Goal: Task Accomplishment & Management: Use online tool/utility

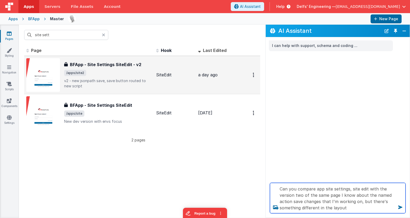
type textarea "Can you compare app site settings, site edit with the version two of the same p…"
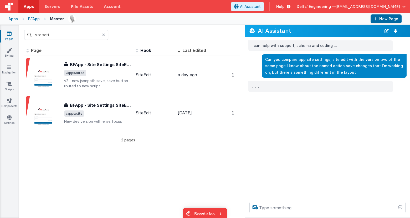
drag, startPoint x: 265, startPoint y: 39, endPoint x: 245, endPoint y: 38, distance: 19.7
click at [245, 38] on div "I can help with support, schema and coding ... Can you compare app site setting…" at bounding box center [327, 117] width 164 height 160
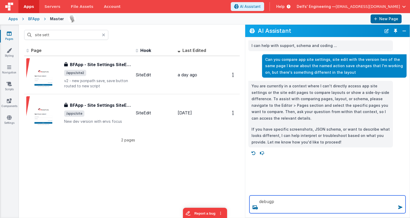
type textarea "debugp"
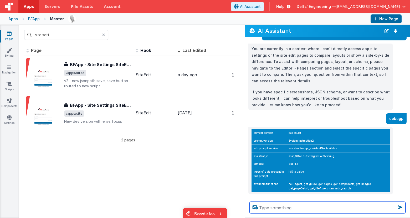
scroll to position [38, 0]
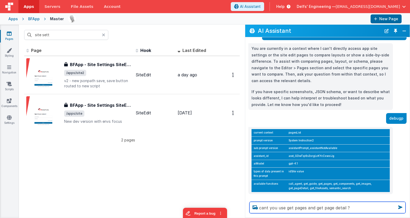
type textarea "cant you use get pages and get page detail ?"
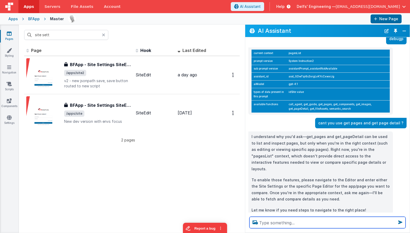
scroll to position [117, 0]
type textarea "just do it please"
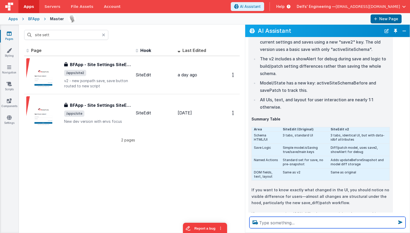
scroll to position [500, 0]
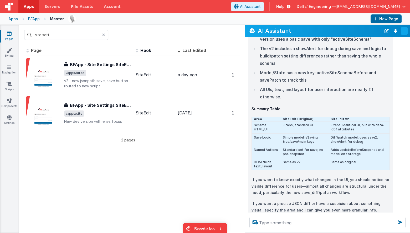
click at [401, 31] on button "Close" at bounding box center [403, 30] width 7 height 7
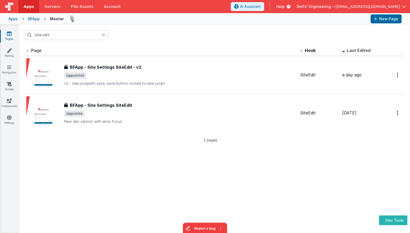
scroll to position [953, 0]
click at [12, 33] on link "Pages" at bounding box center [9, 36] width 19 height 11
click at [12, 34] on link "Pages" at bounding box center [9, 36] width 19 height 11
drag, startPoint x: 40, startPoint y: 33, endPoint x: 23, endPoint y: 33, distance: 17.1
click at [23, 33] on div "site sett" at bounding box center [214, 35] width 391 height 20
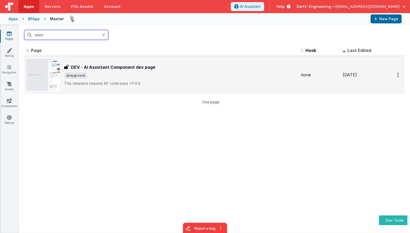
type input "assis"
click at [94, 60] on div "DEV - Ai Assistant Component dev page DEV - Ai Assistant Component dev page /pl…" at bounding box center [161, 75] width 270 height 34
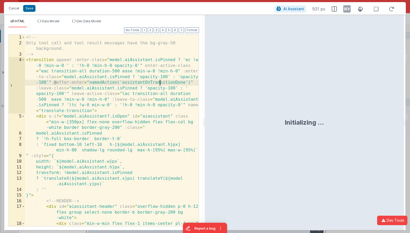
click at [159, 82] on div "<!-- Only tool call and tool result messages have the bg-gray-50 background. --…" at bounding box center [112, 139] width 174 height 209
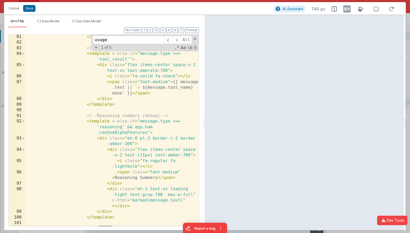
scroll to position [904, 0]
type input "usage"
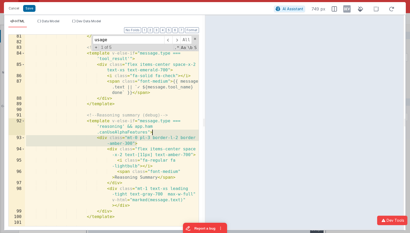
drag, startPoint x: 147, startPoint y: 142, endPoint x: 160, endPoint y: 133, distance: 15.9
click at [160, 133] on div "</ template > <!-- Tool result message --> < template v-else-if = "message.type…" at bounding box center [112, 135] width 174 height 203
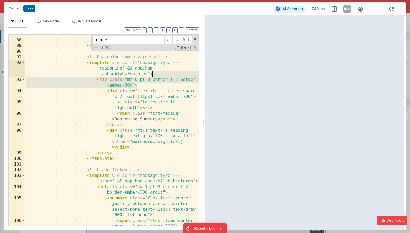
scroll to position [966, 0]
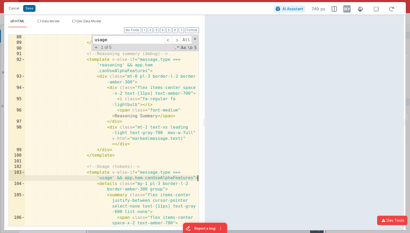
click at [198, 178] on div at bounding box center [195, 113] width 5 height 2089
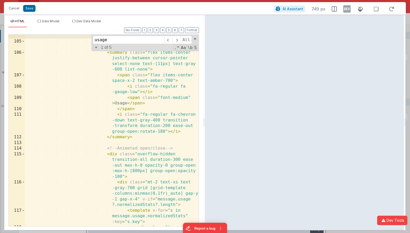
scroll to position [1119, 0]
click at [23, 155] on span at bounding box center [23, 155] width 3 height 6
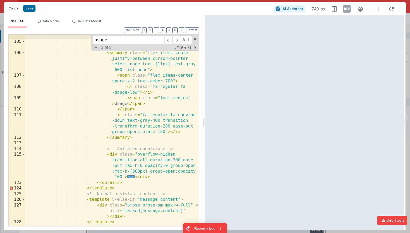
click at [128, 182] on div "< div class = "mt-0 pl-3 border-l-2 border -amber-300" > < details class = "my-…" at bounding box center [112, 132] width 174 height 209
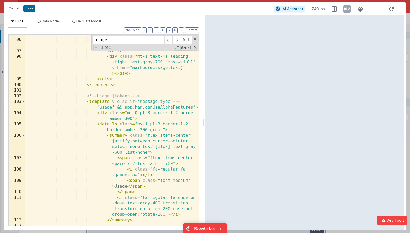
scroll to position [1036, 0]
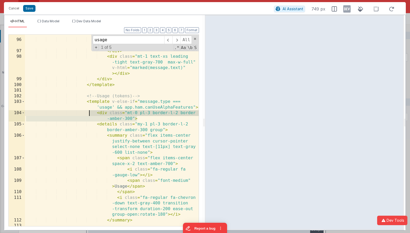
drag, startPoint x: 145, startPoint y: 119, endPoint x: 90, endPoint y: 110, distance: 56.1
click at [90, 110] on div "< i class = "fa-regular fa -lightbulb" > </ i > < span class = "font-medium" > …" at bounding box center [112, 130] width 174 height 209
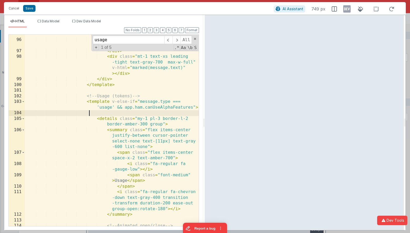
click at [147, 123] on div "< i class = "fa-regular fa -lightbulb" > </ i > < span class = "font-medium" > …" at bounding box center [112, 130] width 174 height 209
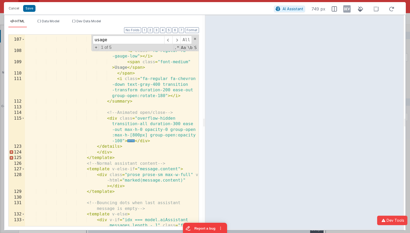
scroll to position [1164, 0]
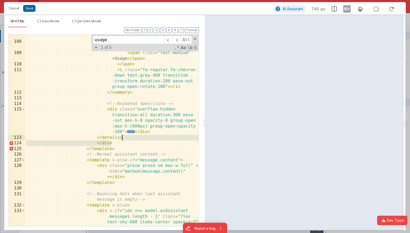
drag, startPoint x: 132, startPoint y: 142, endPoint x: 135, endPoint y: 139, distance: 3.9
click at [135, 139] on div "< span class = "flex items-center space-x-2 text-amber-700" > < i class = "fa-r…" at bounding box center [112, 141] width 174 height 226
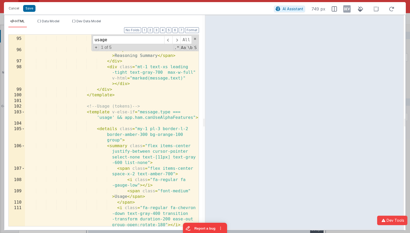
scroll to position [1026, 0]
drag, startPoint x: 182, startPoint y: 134, endPoint x: 176, endPoint y: 134, distance: 6.8
click at [176, 134] on div "< div class = "flex items-center space -x-2 text-[11px] text-amber-700" > < i c…" at bounding box center [112, 138] width 174 height 226
click at [28, 66] on div "< div class = "flex items-center space -x-2 text-[11px] text-amber-700" > < i c…" at bounding box center [112, 138] width 174 height 226
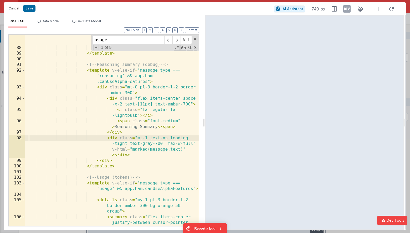
scroll to position [955, 0]
click at [22, 86] on span at bounding box center [23, 88] width 3 height 6
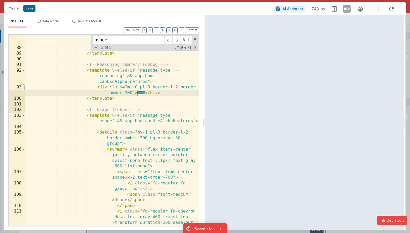
click at [22, 86] on span at bounding box center [23, 88] width 3 height 6
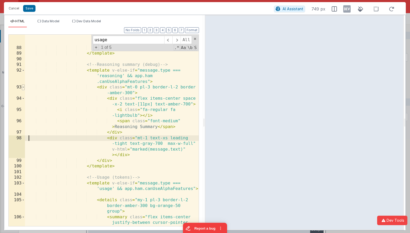
click at [22, 86] on span at bounding box center [23, 88] width 3 height 6
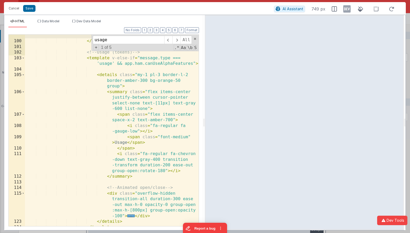
scroll to position [1013, 0]
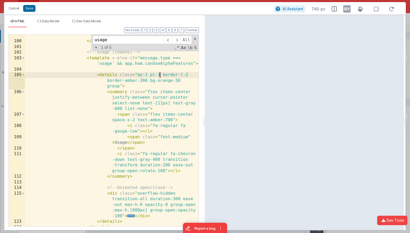
click at [160, 75] on div "< div class = "mt-0 pl-3 border-l-2 border -amber-300" > ... </ div > </ templa…" at bounding box center [112, 131] width 174 height 209
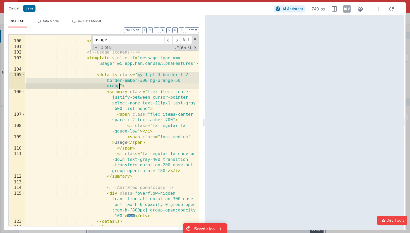
drag, startPoint x: 136, startPoint y: 74, endPoint x: 118, endPoint y: 86, distance: 21.6
click at [118, 86] on div "< div class = "mt-0 pl-3 border-l-2 border -amber-300" > ... </ div > </ templa…" at bounding box center [112, 131] width 174 height 209
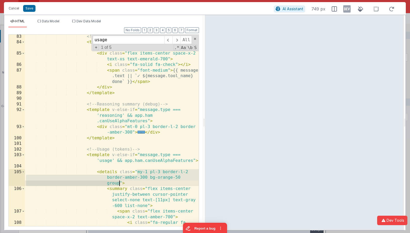
scroll to position [916, 0]
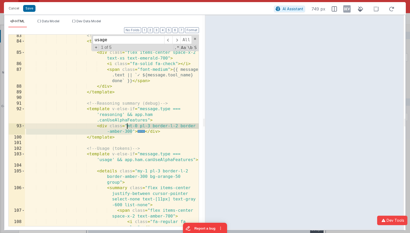
drag, startPoint x: 133, startPoint y: 131, endPoint x: 127, endPoint y: 127, distance: 7.7
click at [127, 127] on div "<!-- Tool result message --> < template v-else-if = "message.type === 'tool_res…" at bounding box center [112, 137] width 174 height 209
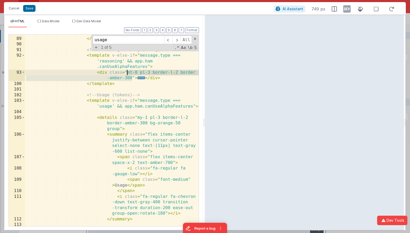
scroll to position [971, 0]
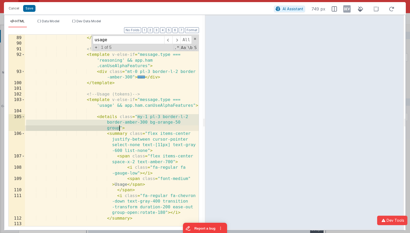
drag, startPoint x: 137, startPoint y: 116, endPoint x: 119, endPoint y: 128, distance: 21.4
click at [119, 128] on div "</ div > </ template > <!-- Reasoning summary (debug) --> < template v-else-if …" at bounding box center [112, 130] width 174 height 203
click at [23, 133] on span at bounding box center [23, 134] width 3 height 6
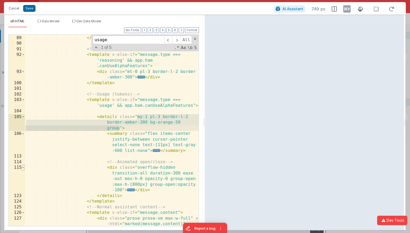
click at [23, 168] on span at bounding box center [23, 168] width 3 height 6
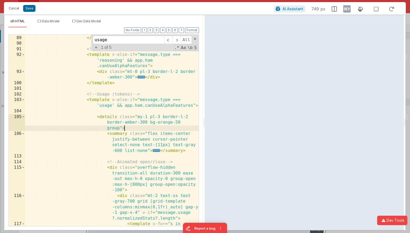
click at [144, 126] on div "</ div > </ template > <!-- Reasoning summary (debug) --> < template v-else-if …" at bounding box center [112, 136] width 174 height 214
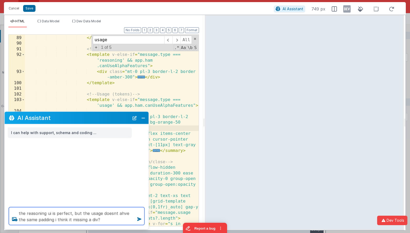
type textarea "the reasoning ui is perfect, but the usage doesnt ahve the same padding i think…"
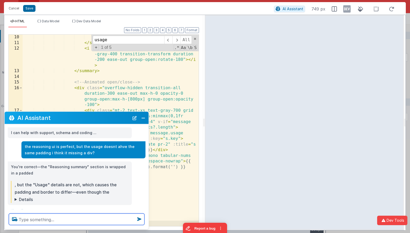
scroll to position [6, 0]
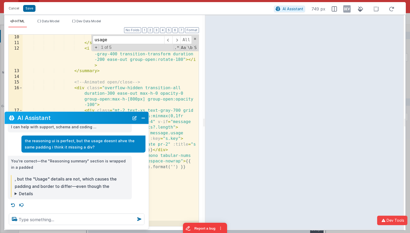
click at [15, 194] on details "has border and bg classes. To match the Reasoning summary, the Usage block shou…" at bounding box center [72, 193] width 114 height 7
click at [15, 194] on details "has border and bg classes. To match the Reasoning summary, the Usage block shou…" at bounding box center [72, 233] width 114 height 86
click at [94, 218] on textarea at bounding box center [76, 220] width 135 height 12
click at [14, 205] on icon at bounding box center [13, 205] width 8 height 8
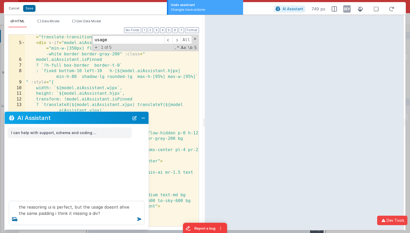
scroll to position [0, 0]
click at [106, 218] on textarea "the reasoning ui is perfect, but the usage doesnt ahve the same padding i think…" at bounding box center [76, 213] width 135 height 24
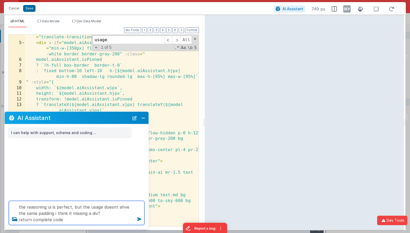
type textarea "the reasoning ui is perfect, but the usage doesnt ahve the same padding i think…"
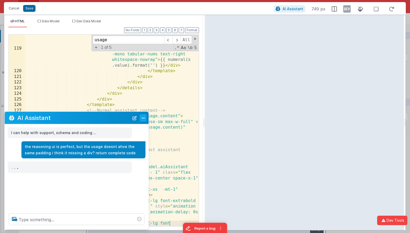
scroll to position [1321, 0]
click at [145, 120] on button "Close" at bounding box center [143, 117] width 7 height 7
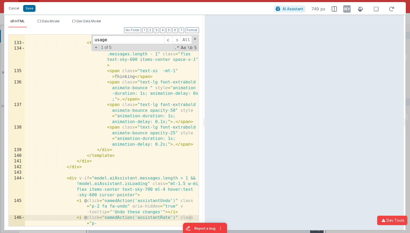
scroll to position [1440, 0]
click at [155, 30] on button "3" at bounding box center [156, 30] width 5 height 6
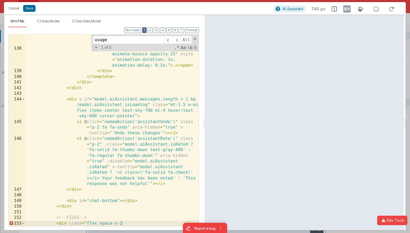
click at [146, 31] on button "1" at bounding box center [144, 30] width 4 height 6
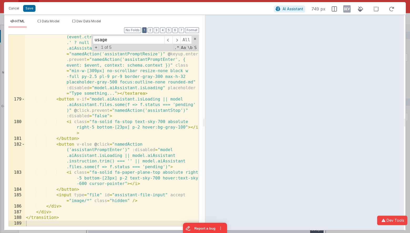
scroll to position [1925, 0]
click at [13, 8] on button "Cancel" at bounding box center [14, 8] width 16 height 7
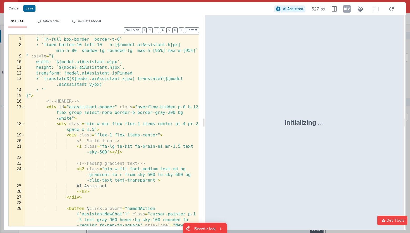
scroll to position [102, 0]
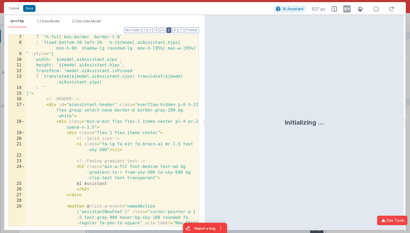
click at [169, 32] on button "5" at bounding box center [168, 30] width 5 height 6
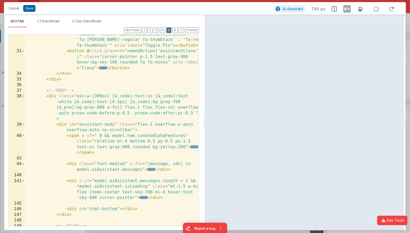
scroll to position [263, 0]
click at [164, 32] on button "4" at bounding box center [162, 30] width 5 height 6
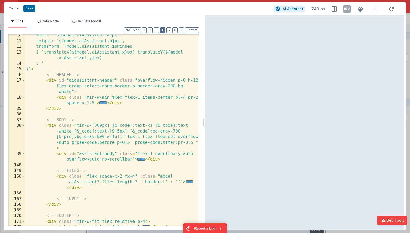
scroll to position [126, 0]
click at [170, 30] on button "5" at bounding box center [168, 30] width 5 height 6
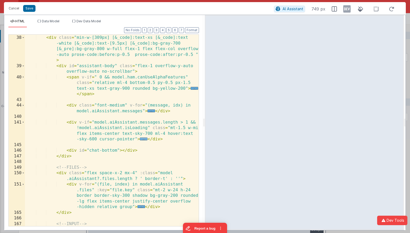
scroll to position [0, 0]
click at [143, 139] on span "..." at bounding box center [144, 139] width 8 height 3
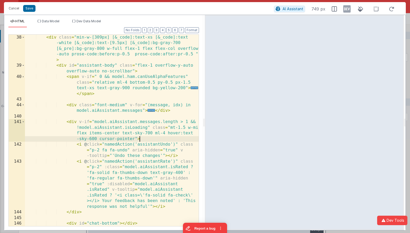
scroll to position [322, 0]
click at [24, 122] on span at bounding box center [23, 122] width 3 height 6
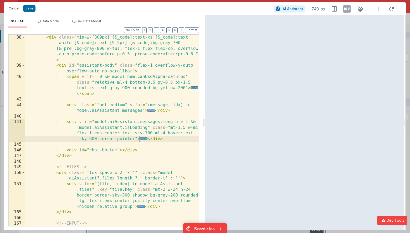
click at [150, 111] on span "..." at bounding box center [151, 110] width 8 height 3
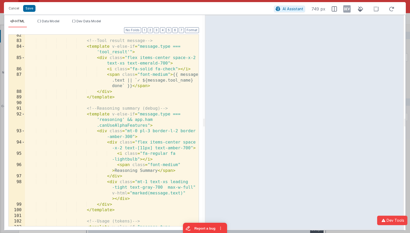
scroll to position [832, 0]
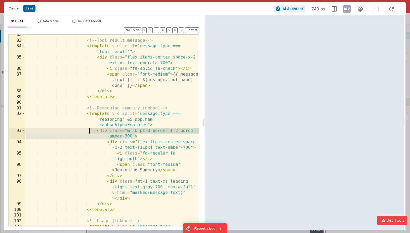
drag, startPoint x: 141, startPoint y: 137, endPoint x: 89, endPoint y: 131, distance: 52.9
click at [89, 131] on div "<!-- Tool result message --> < template v-else-if = "message.type === 'tool_res…" at bounding box center [112, 136] width 174 height 209
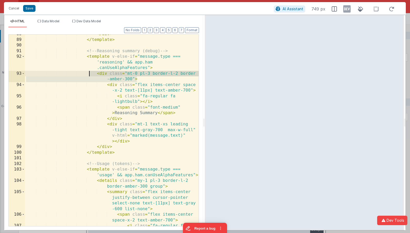
scroll to position [890, 0]
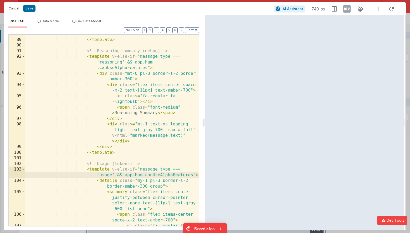
click at [197, 175] on div at bounding box center [195, 59] width 5 height 1829
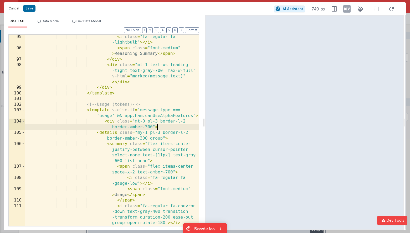
scroll to position [949, 0]
click at [23, 133] on span at bounding box center [23, 133] width 3 height 6
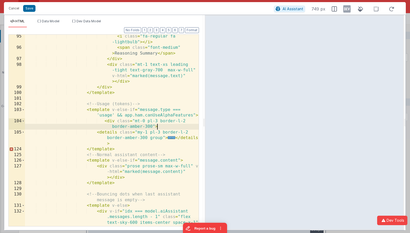
click at [127, 146] on div "< i class = "fa-regular fa -lightbulb" > </ i > < span class = "font-medium" > …" at bounding box center [112, 147] width 174 height 226
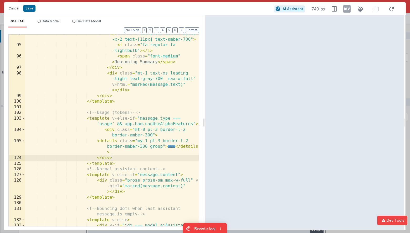
scroll to position [941, 0]
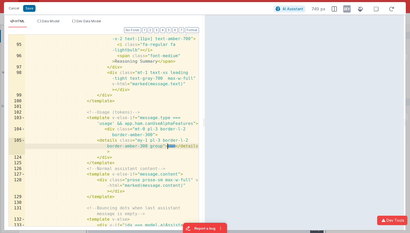
click at [170, 147] on span "..." at bounding box center [172, 146] width 8 height 3
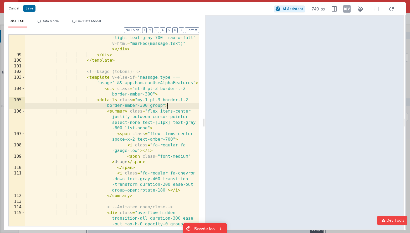
scroll to position [982, 0]
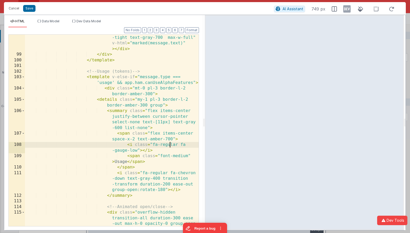
click at [170, 147] on div "< div class = "mt-1 text-xs leading -tight text-gray-700 max-w-full" v-html = "…" at bounding box center [112, 150] width 174 height 243
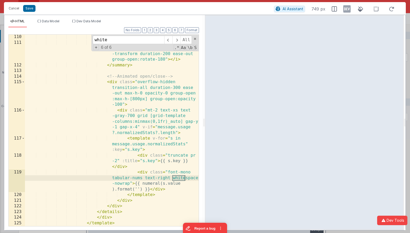
scroll to position [1111, 0]
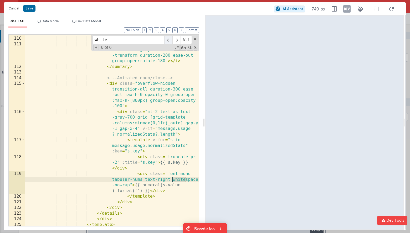
click at [169, 41] on span at bounding box center [168, 40] width 8 height 8
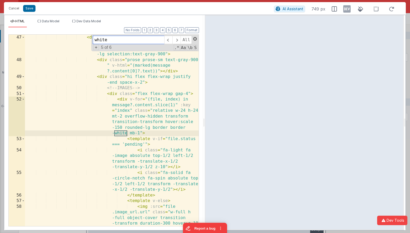
click at [194, 39] on span at bounding box center [195, 39] width 4 height 4
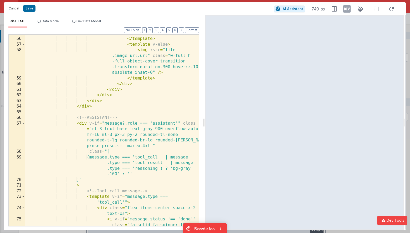
scroll to position [574, 0]
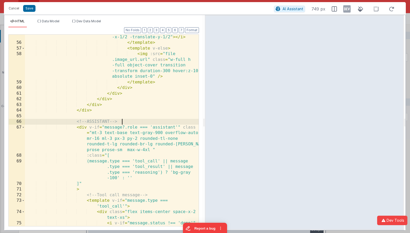
click at [167, 122] on div "< i class = "fa-solid fa -circle-notch fa-spin absolute top -1/2 left-1/2 trans…" at bounding box center [112, 132] width 174 height 231
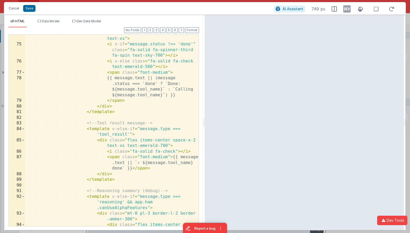
scroll to position [752, 0]
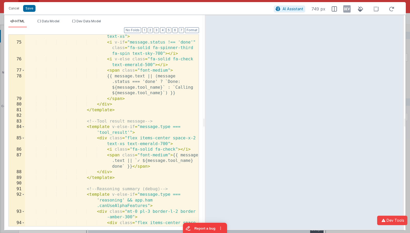
click at [120, 133] on div "< div class = "flex items-center space-x-2 text-xs" > < i v-if = "message.statu…" at bounding box center [112, 135] width 174 height 214
type input "tool_result"
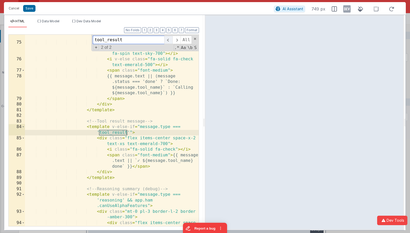
click at [171, 39] on span at bounding box center [168, 40] width 8 height 8
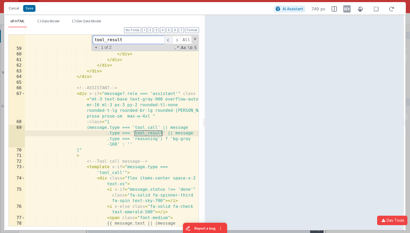
scroll to position [604, 0]
click at [179, 134] on div "< img :src = "file .image_url.url" class = "w-full h -full object-cover transit…" at bounding box center [112, 139] width 174 height 243
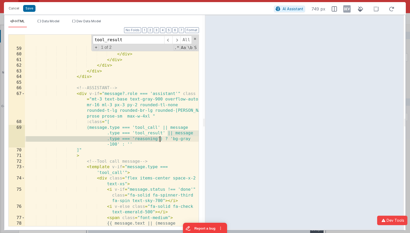
drag, startPoint x: 166, startPoint y: 133, endPoint x: 159, endPoint y: 138, distance: 8.2
click at [159, 138] on div "< img :src = "file .image_url.url" class = "w-full h -full object-cover transit…" at bounding box center [112, 139] width 174 height 243
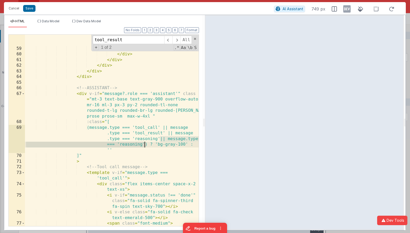
click at [140, 143] on div "< img :src = "file .image_url.url" class = "w-full h -full object-cover transit…" at bounding box center [112, 139] width 174 height 243
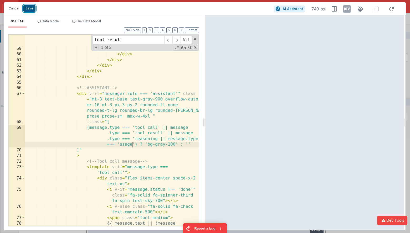
click at [30, 8] on button "Save" at bounding box center [29, 8] width 12 height 7
